Goal: Information Seeking & Learning: Learn about a topic

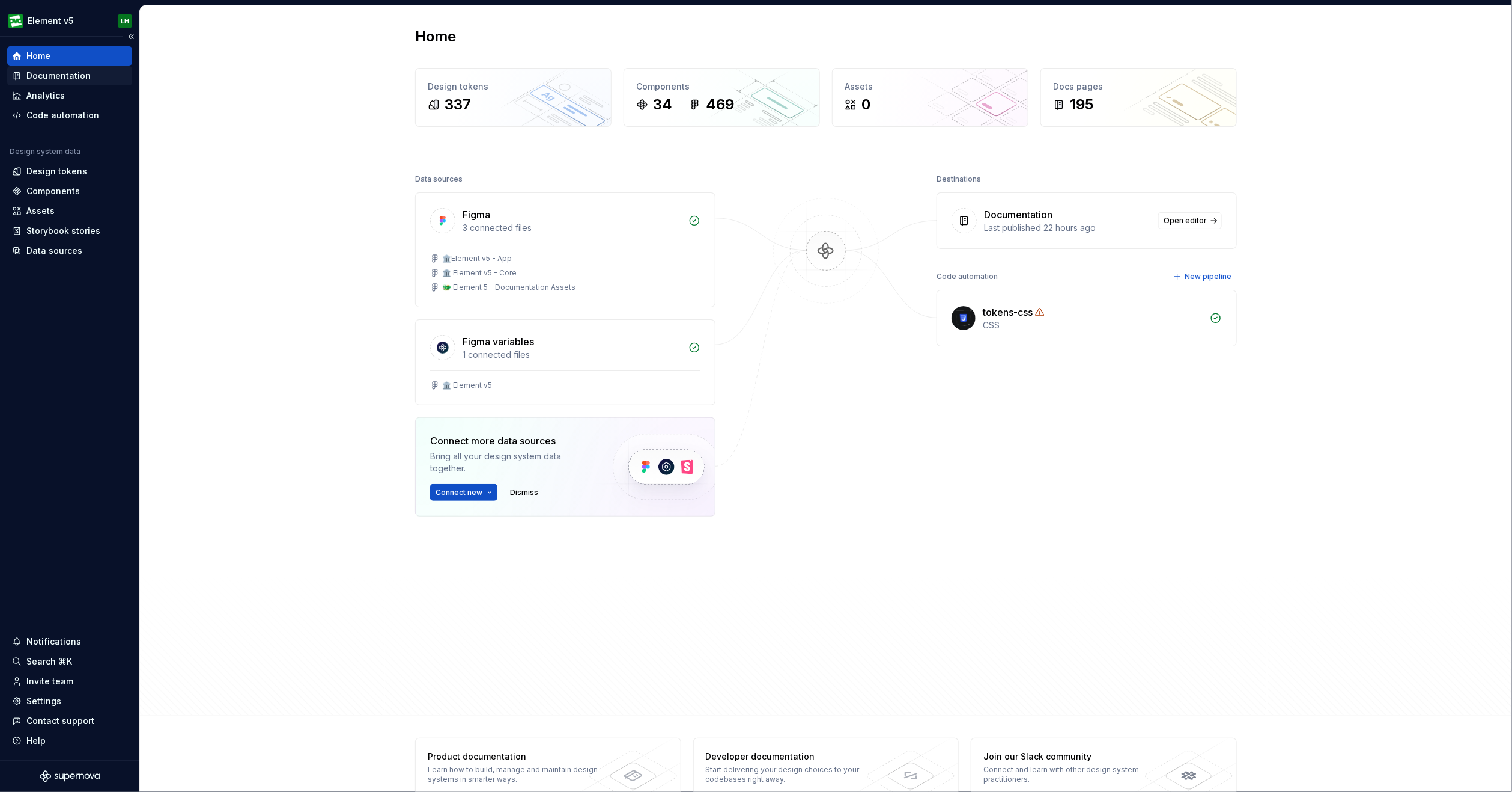
click at [54, 79] on div "Documentation" at bounding box center [59, 76] width 64 height 12
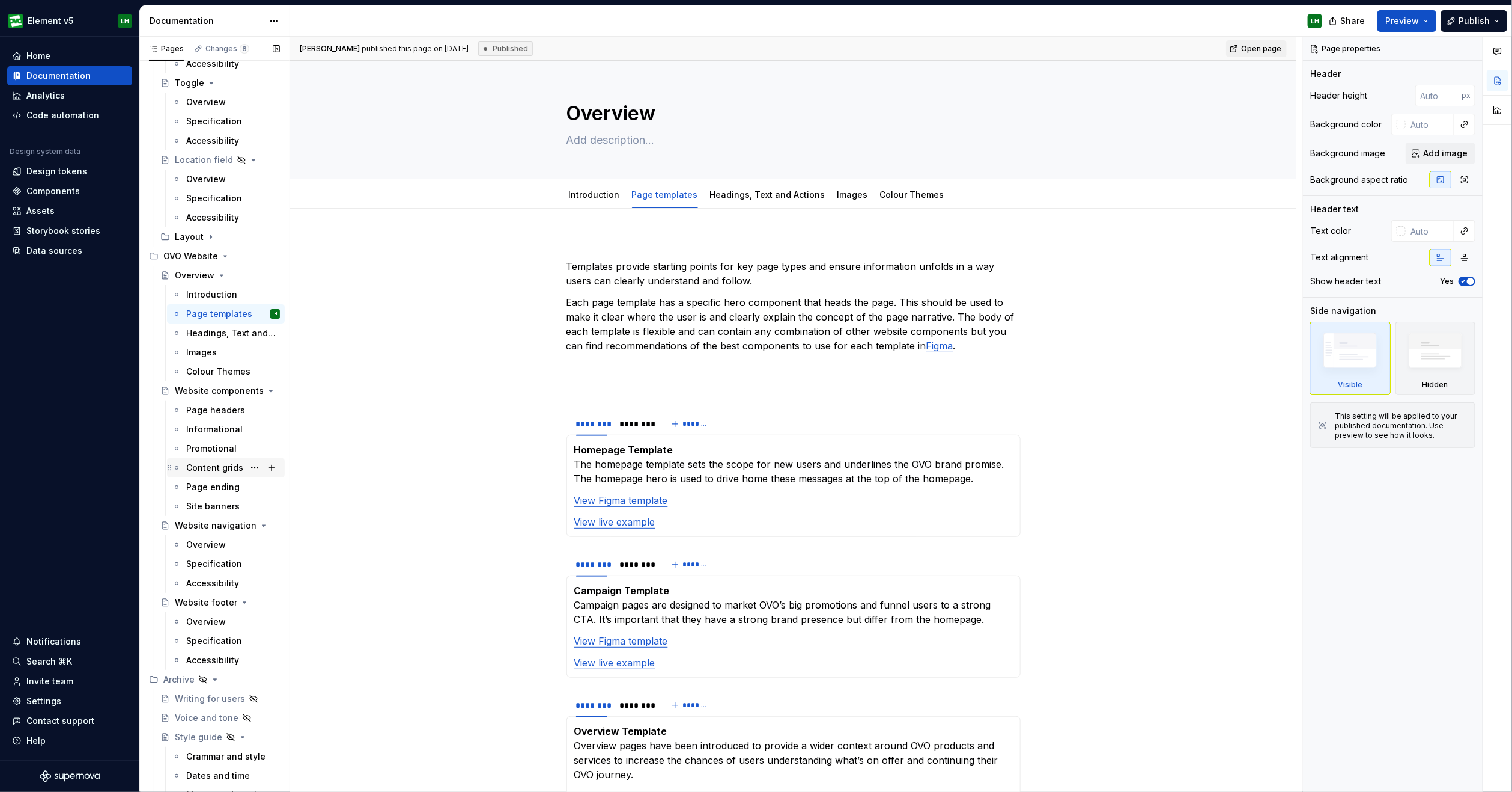
scroll to position [4028, 0]
click at [195, 314] on div "Page templates" at bounding box center [215, 320] width 57 height 12
type textarea "*"
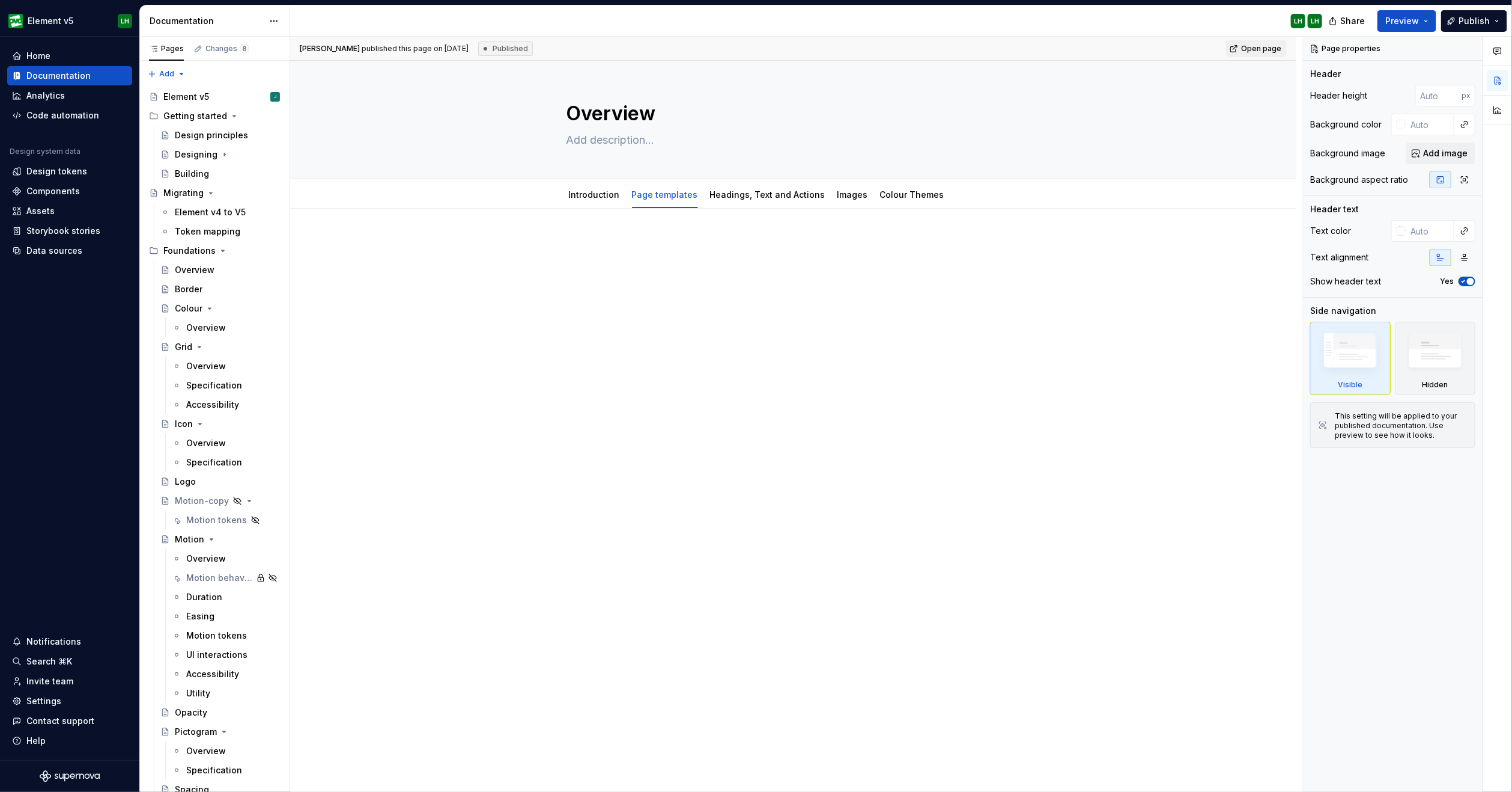
type textarea "*"
